Goal: Navigation & Orientation: Find specific page/section

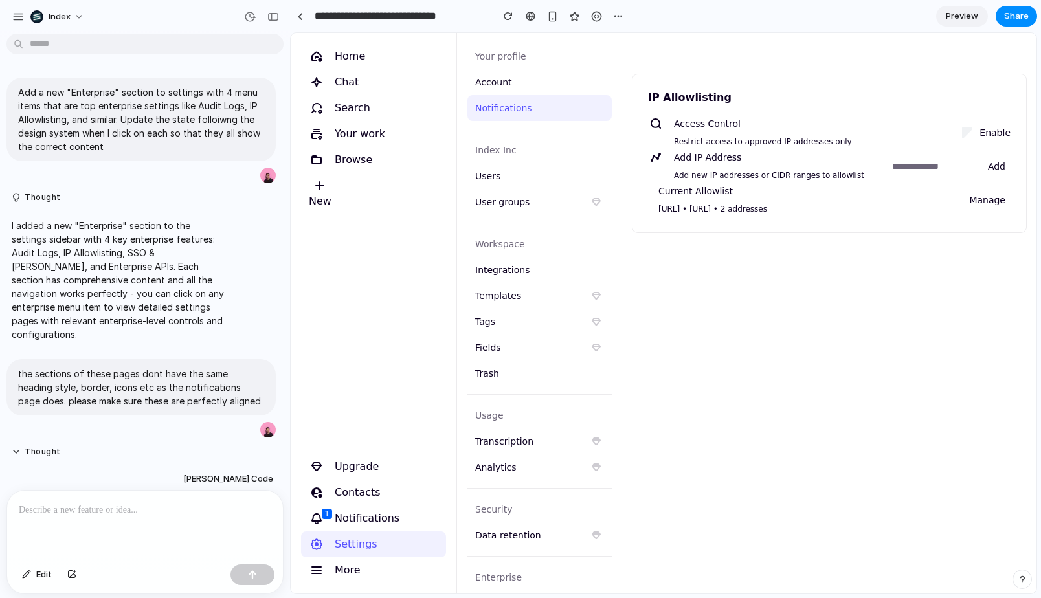
scroll to position [213, 0]
